Goal: Transaction & Acquisition: Obtain resource

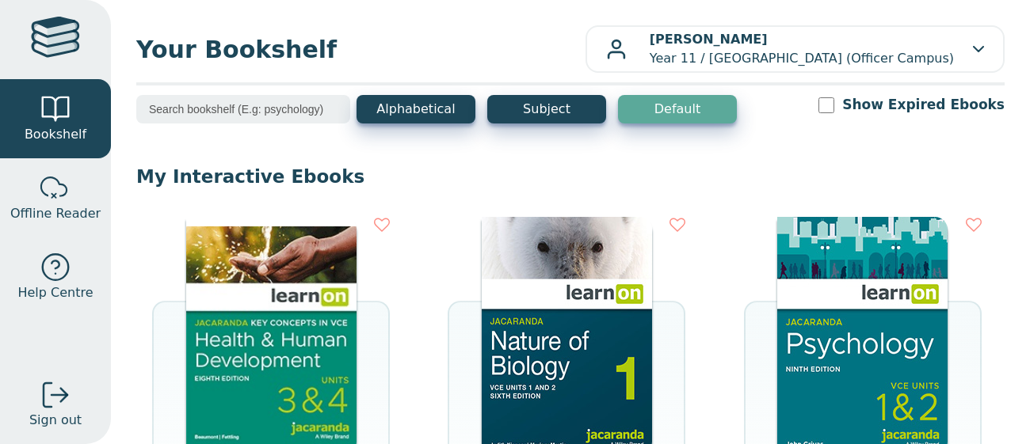
scroll to position [348, 0]
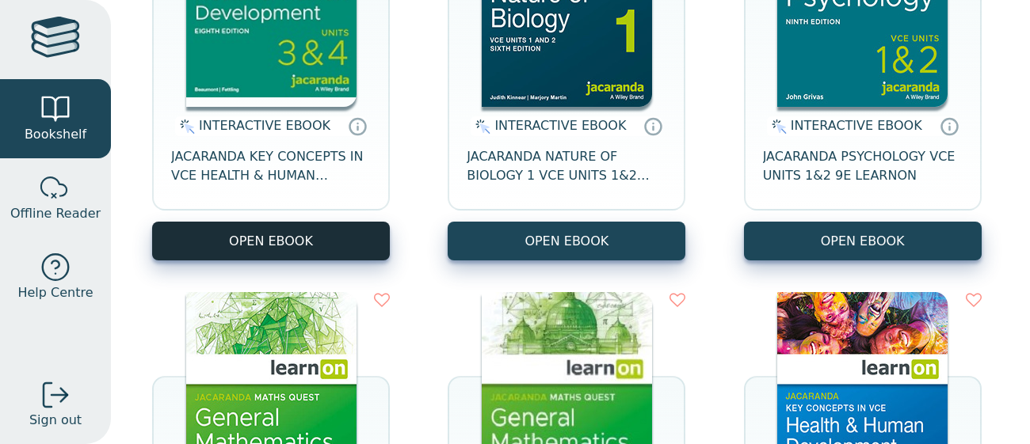
click at [282, 242] on button "OPEN EBOOK" at bounding box center [271, 241] width 238 height 39
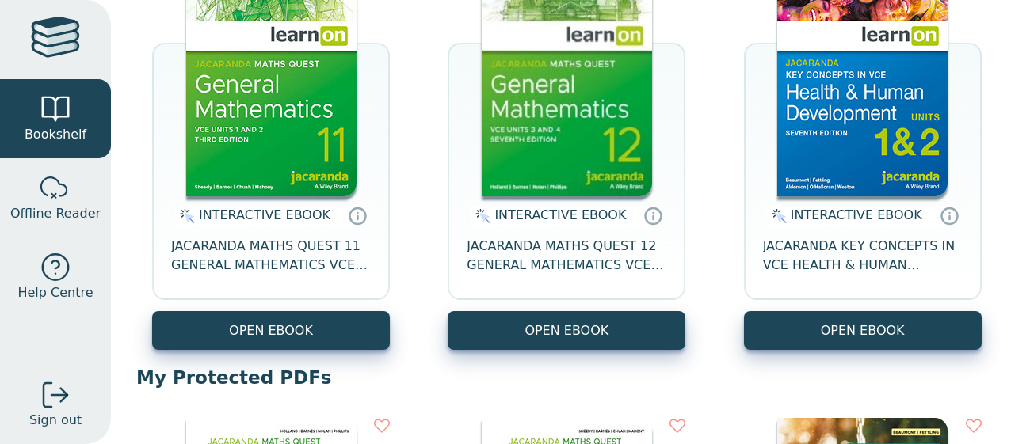
scroll to position [692, 0]
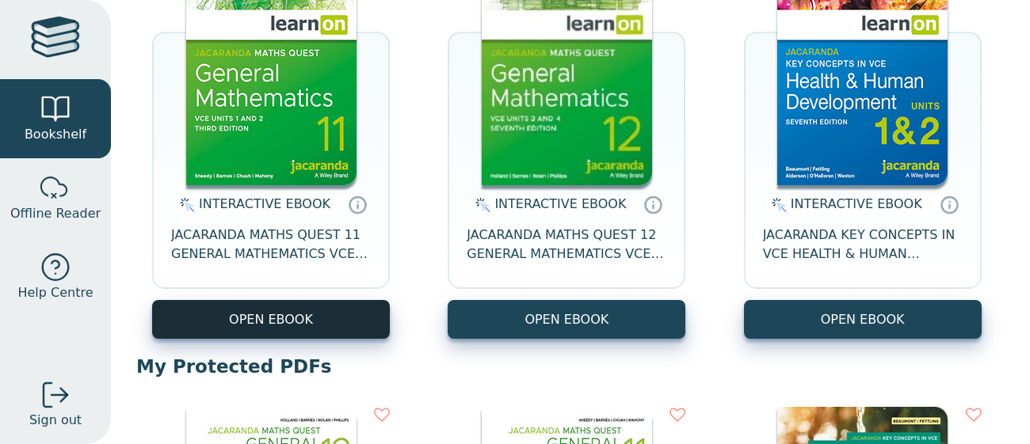
click at [323, 322] on button "OPEN EBOOK" at bounding box center [271, 319] width 238 height 39
